Goal: Transaction & Acquisition: Purchase product/service

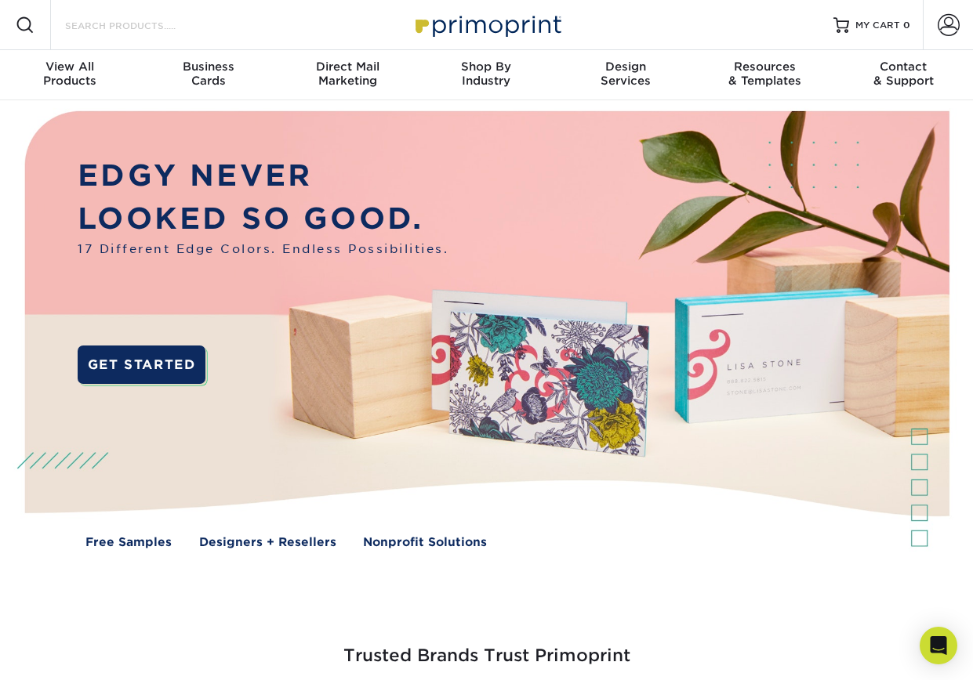
click at [190, 24] on input "Search Products" at bounding box center [139, 25] width 153 height 19
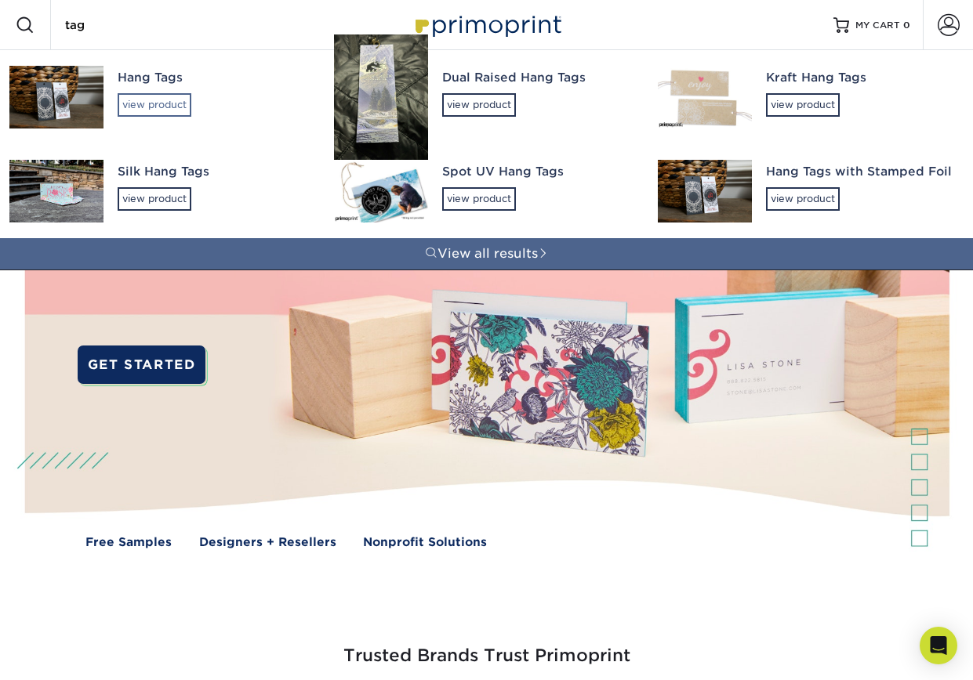
type input "tag"
click at [138, 102] on div "view product" at bounding box center [155, 105] width 74 height 24
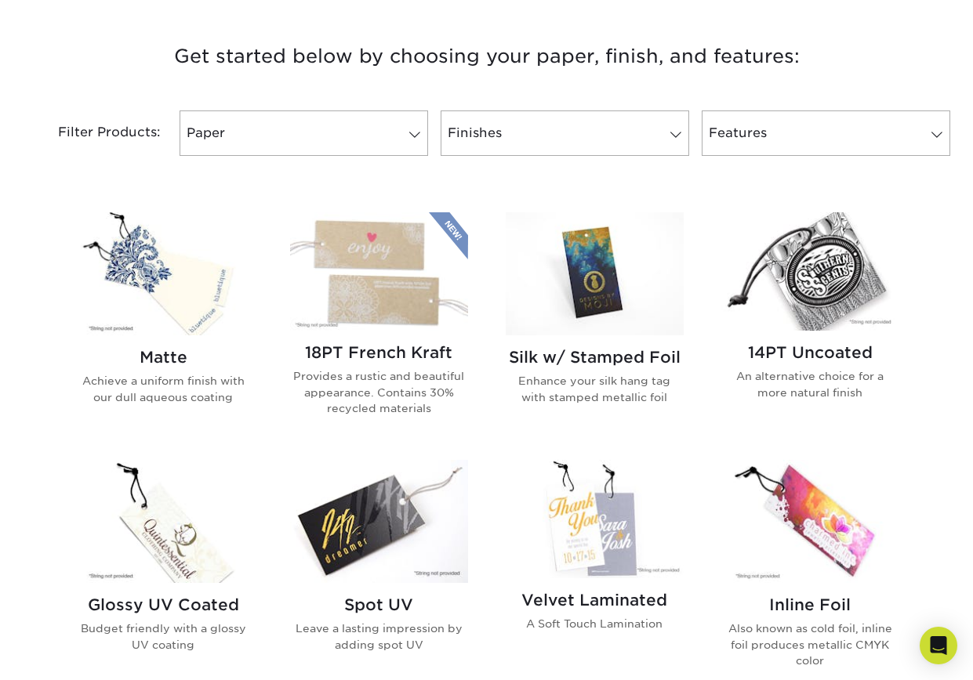
scroll to position [644, 0]
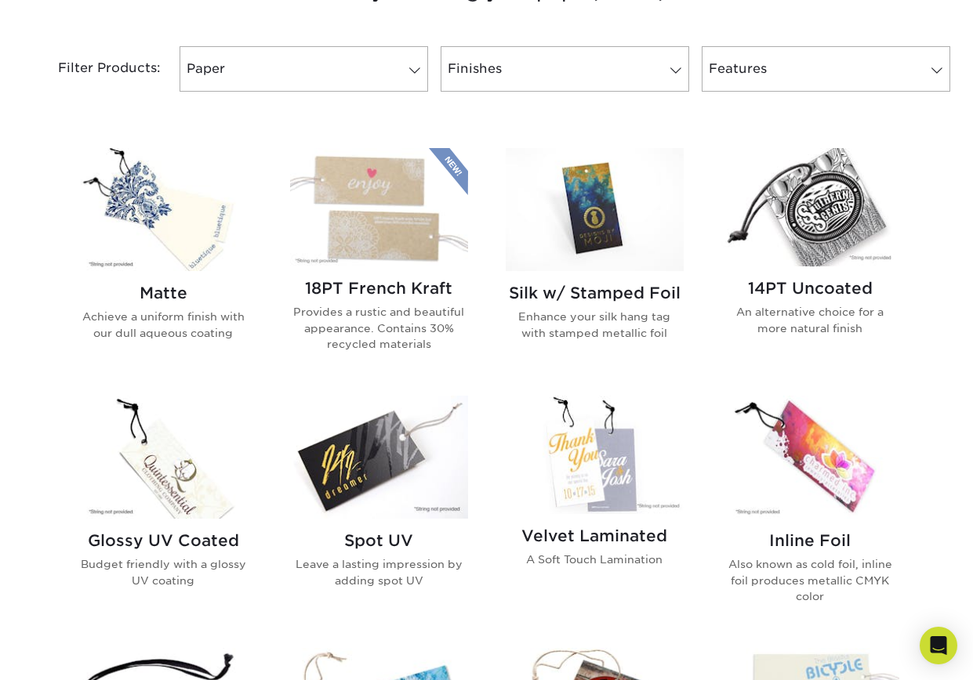
click at [148, 219] on img at bounding box center [163, 209] width 178 height 123
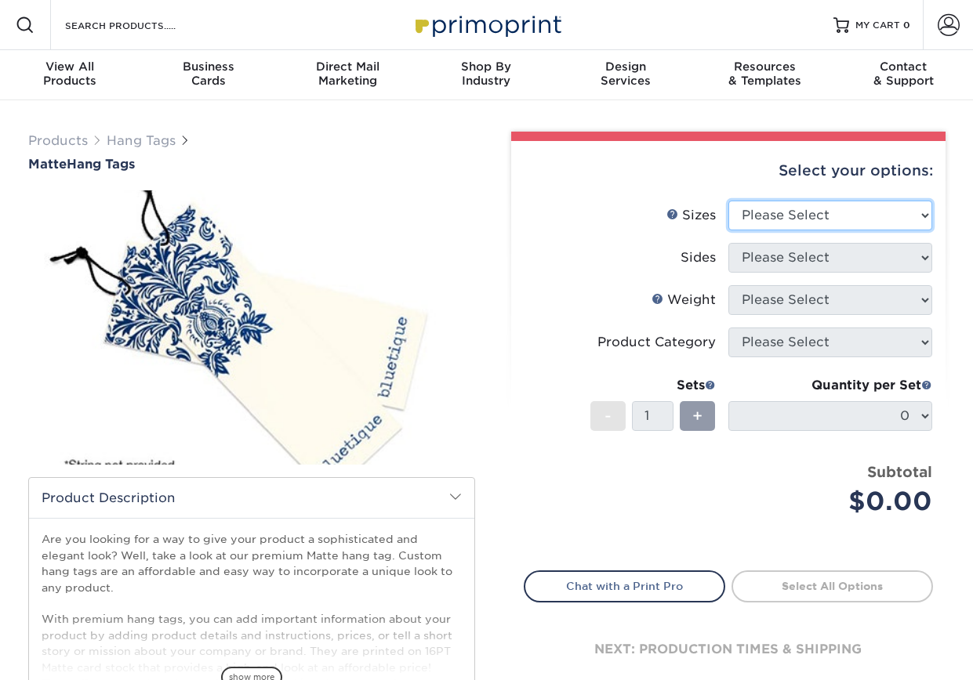
click at [808, 217] on select "Please Select 1.5" x 3.5" 1.75" x 3.5" 2" x 2" 2" x 3.5" 2" x 4" 2" x 6" 2.5" x…" at bounding box center [830, 216] width 204 height 30
select select "1.50x3.50"
click at [728, 201] on select "Please Select 1.5" x 3.5" 1.75" x 3.5" 2" x 2" 2" x 3.5" 2" x 4" 2" x 6" 2.5" x…" at bounding box center [830, 216] width 204 height 30
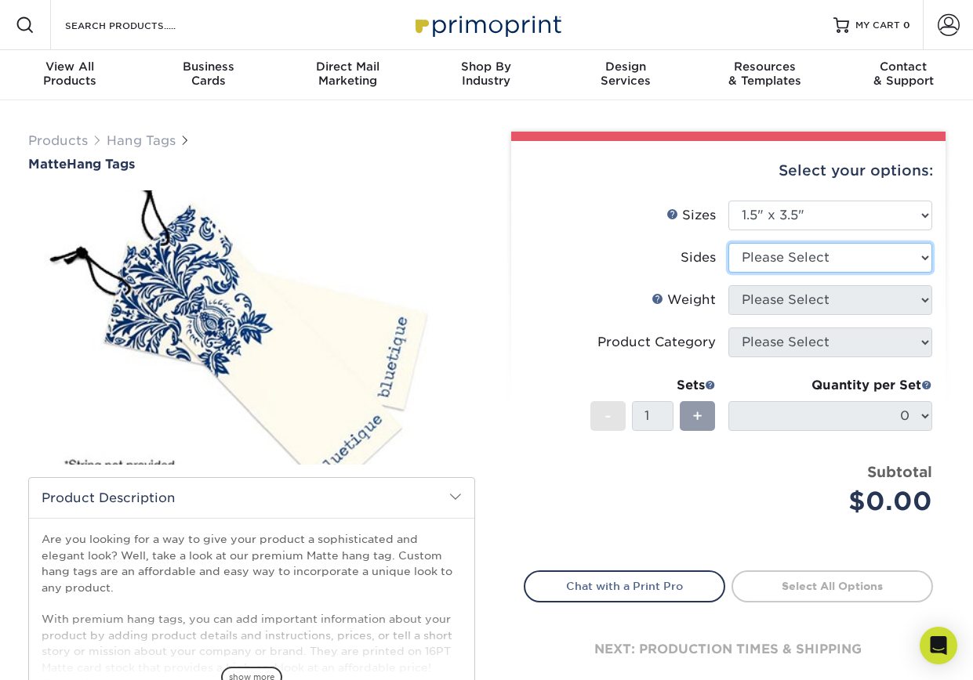
click at [799, 267] on select "Please Select Print Both Sides Print Front Only" at bounding box center [830, 258] width 204 height 30
select select "32d3c223-f82c-492b-b915-ba065a00862f"
click at [728, 243] on select "Please Select Print Both Sides Print Front Only" at bounding box center [830, 258] width 204 height 30
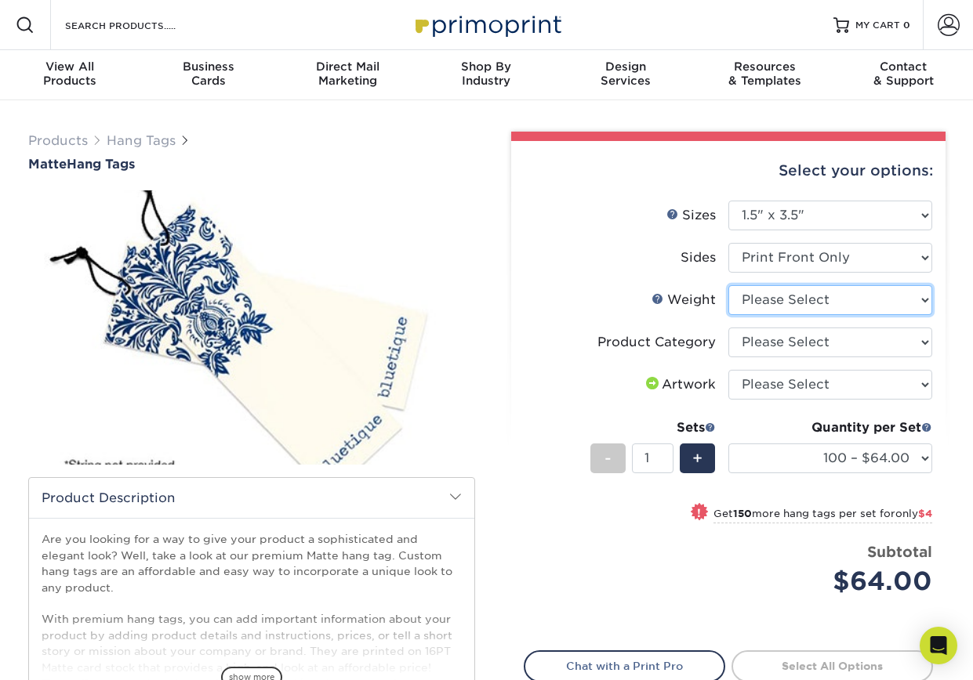
click at [800, 302] on select "Please Select 16PT" at bounding box center [830, 300] width 204 height 30
select select "16PT"
click at [728, 285] on select "Please Select 16PT" at bounding box center [830, 300] width 204 height 30
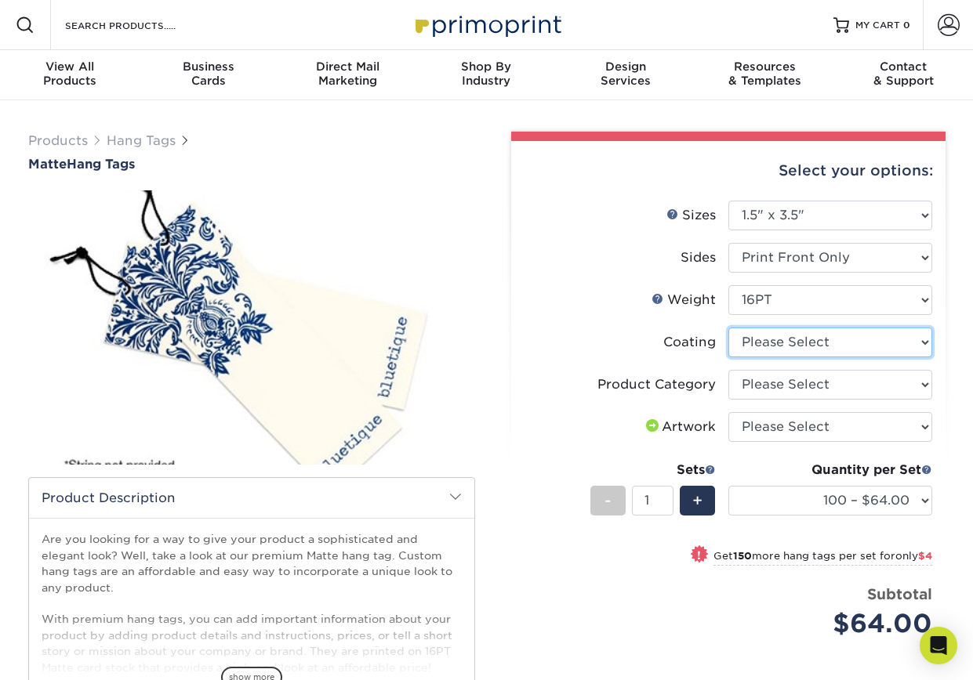
click at [788, 346] on select at bounding box center [830, 343] width 204 height 30
select select "121bb7b5-3b4d-429f-bd8d-bbf80e953313"
click at [728, 328] on select at bounding box center [830, 343] width 204 height 30
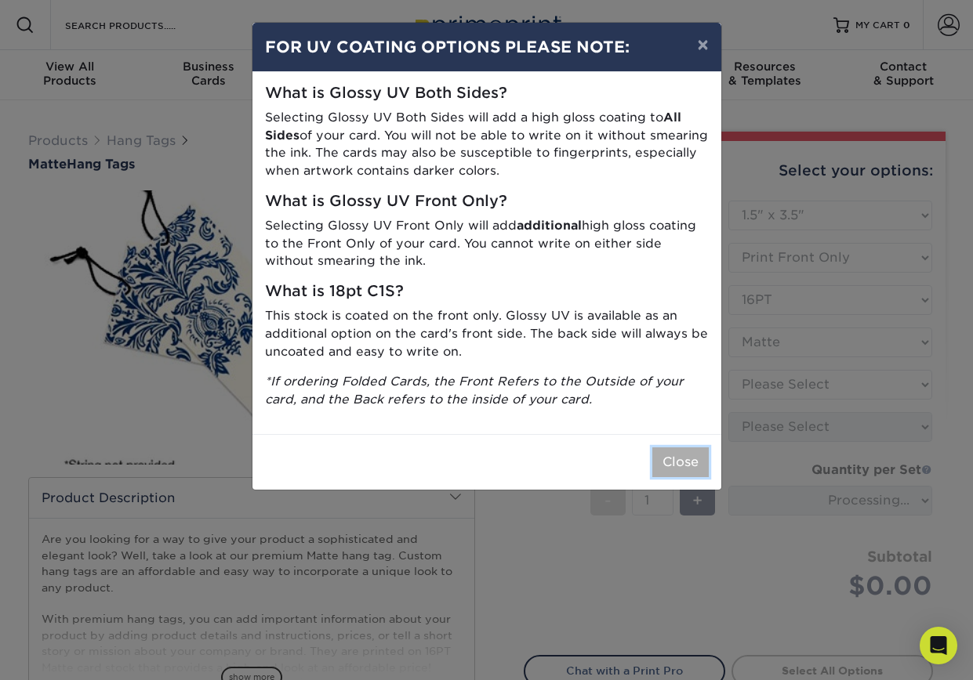
click at [679, 462] on button "Close" at bounding box center [680, 462] width 56 height 30
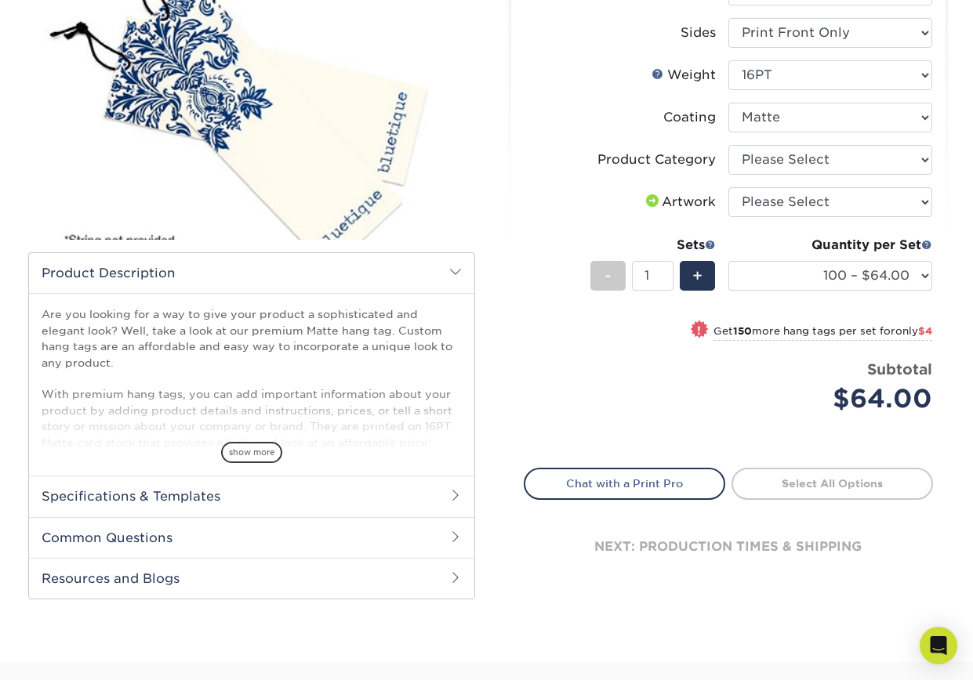
scroll to position [238, 0]
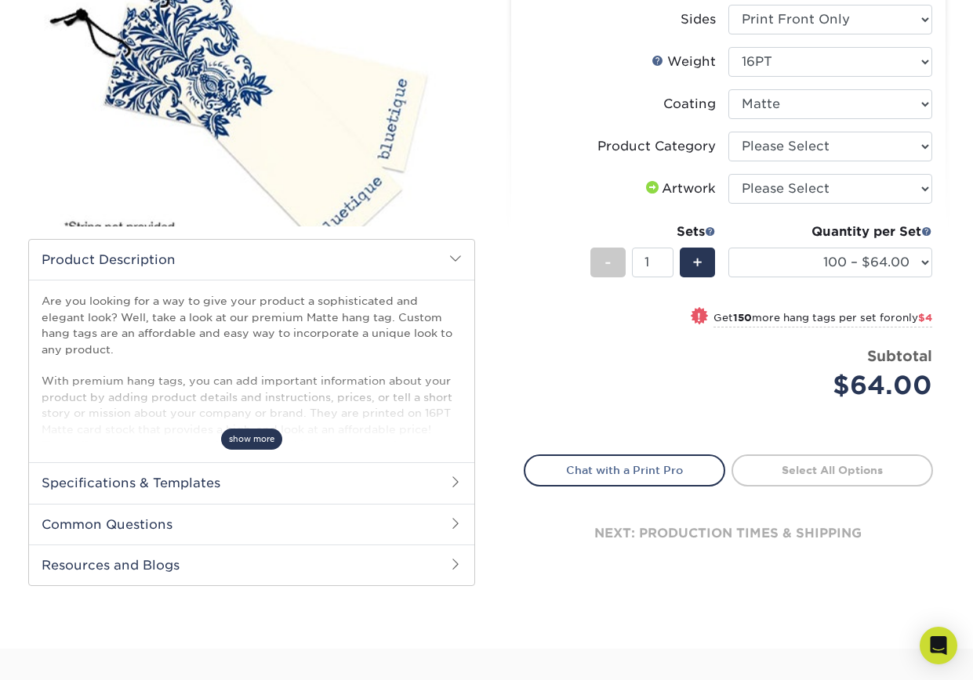
click at [259, 438] on span "show more" at bounding box center [251, 439] width 61 height 21
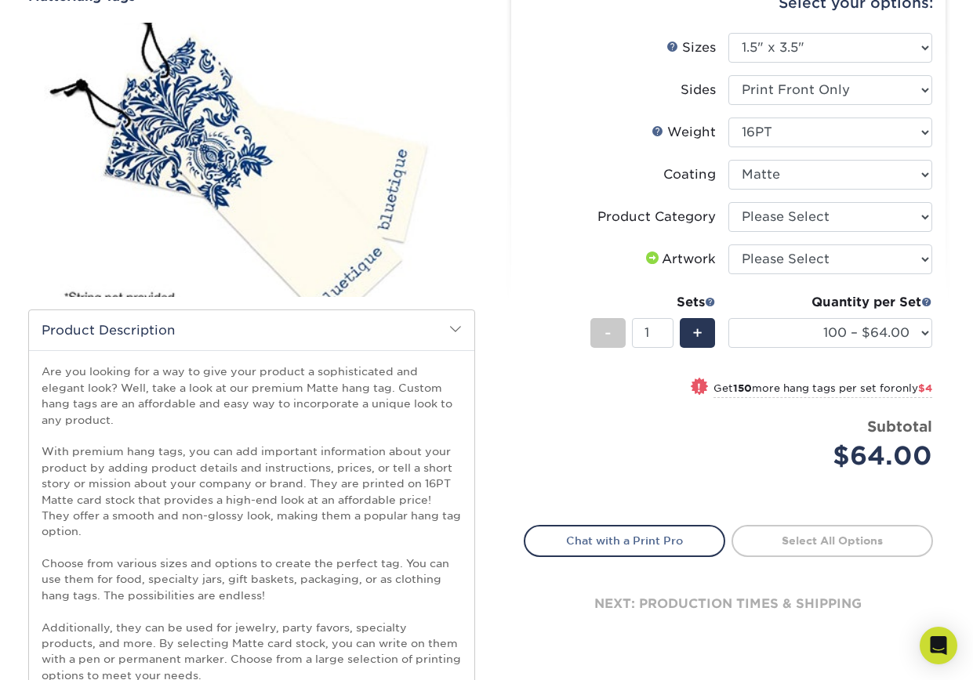
scroll to position [0, 0]
